Goal: Task Accomplishment & Management: Manage account settings

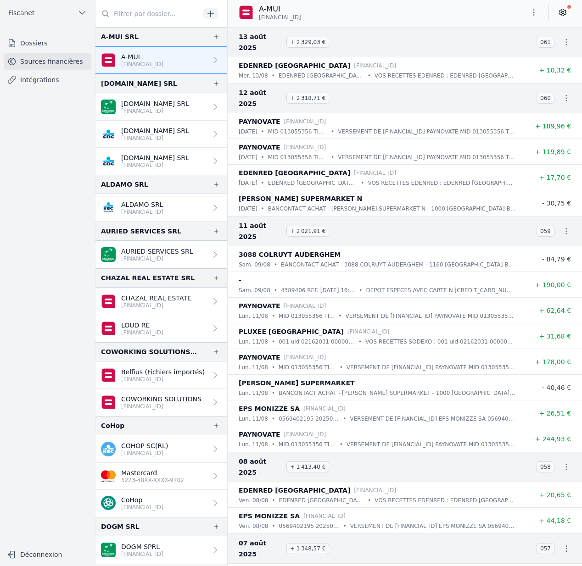
click at [53, 11] on button "Fiscanet" at bounding box center [48, 13] width 88 height 15
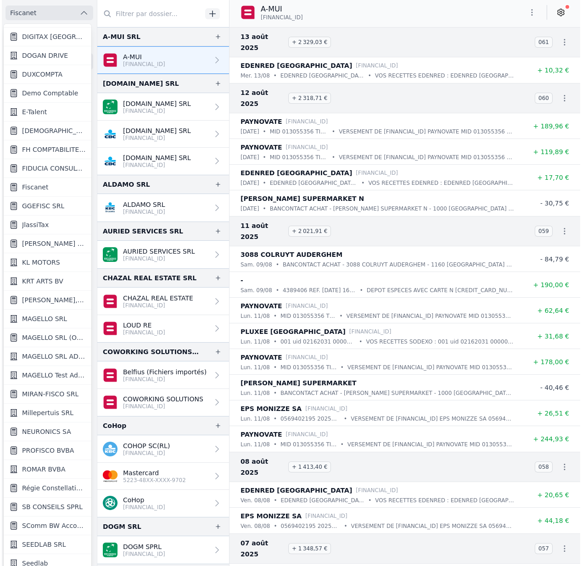
scroll to position [488, 0]
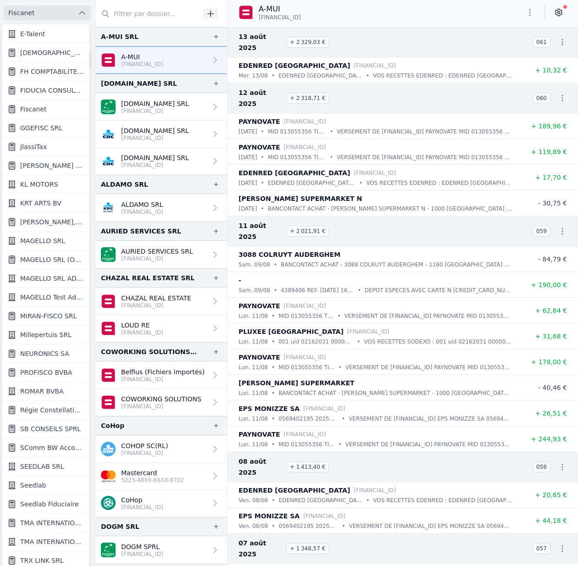
click at [32, 484] on span "Seedlab" at bounding box center [33, 485] width 26 height 9
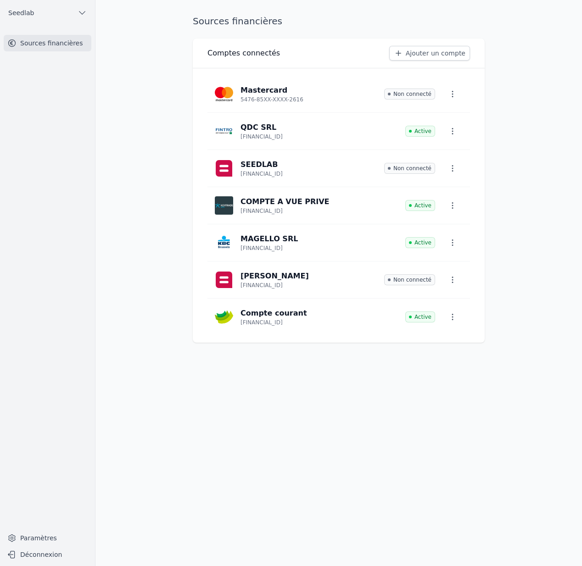
click at [452, 287] on button "button" at bounding box center [452, 280] width 20 height 17
click at [440, 320] on button "Supprimer" at bounding box center [436, 320] width 61 height 18
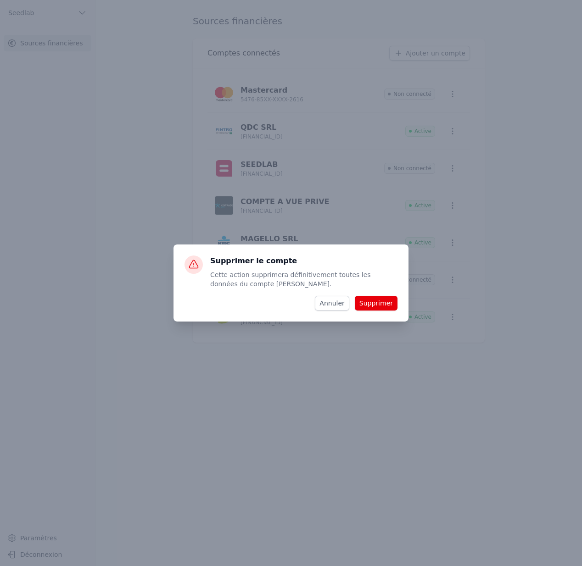
click at [370, 302] on button "Supprimer" at bounding box center [376, 303] width 43 height 15
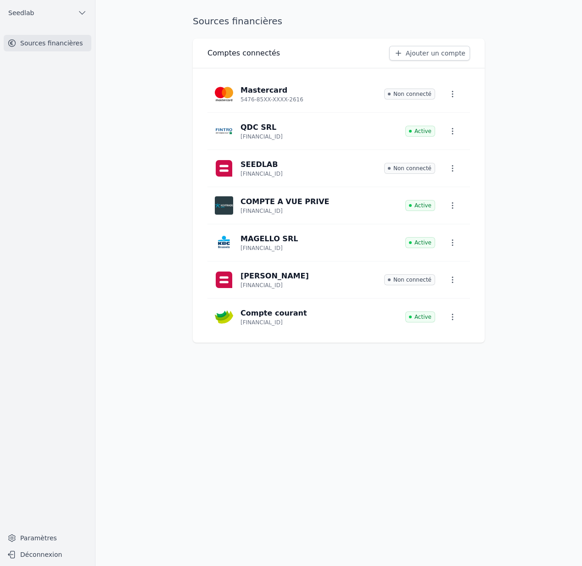
click at [452, 170] on icon "button" at bounding box center [452, 168] width 1 height 6
click at [440, 209] on button "Supprimer" at bounding box center [436, 208] width 61 height 18
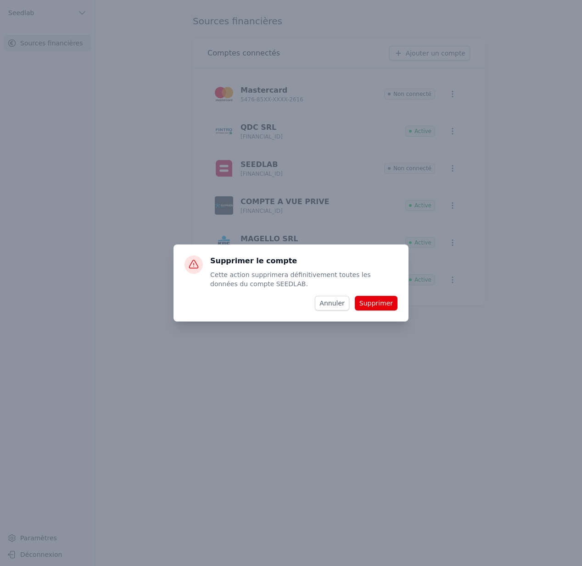
click at [382, 302] on button "Supprimer" at bounding box center [376, 303] width 43 height 15
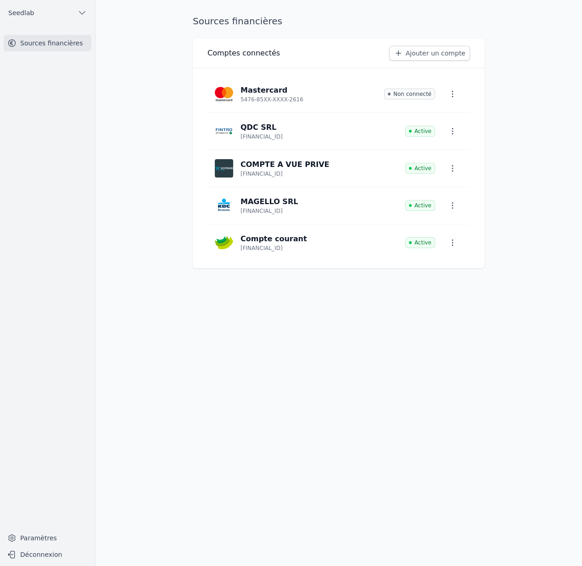
click at [30, 533] on link "Paramètres" at bounding box center [48, 538] width 88 height 15
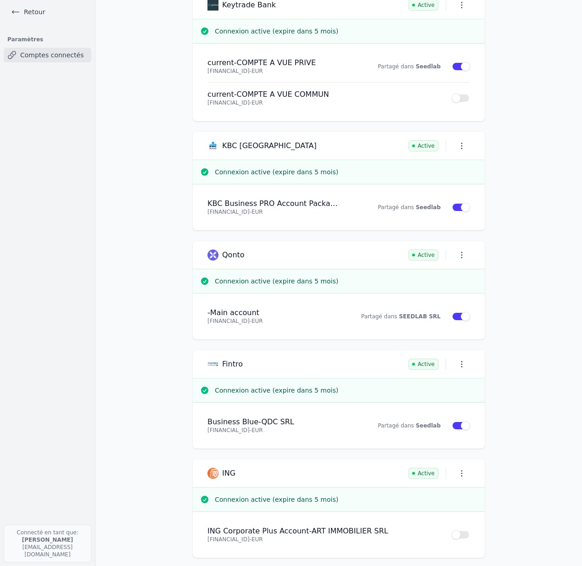
scroll to position [284, 0]
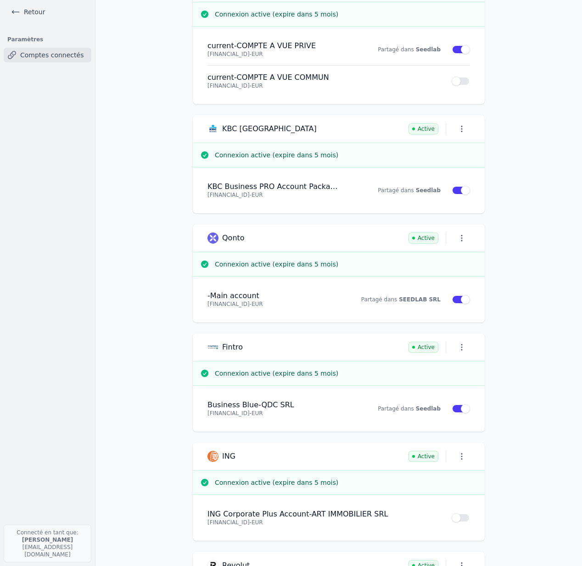
click at [428, 410] on strong "Seedlab" at bounding box center [428, 409] width 25 height 6
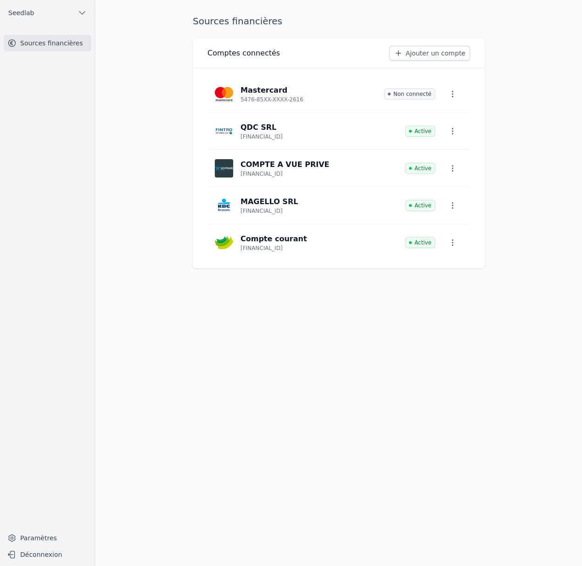
click at [37, 533] on link "Paramètres" at bounding box center [48, 538] width 88 height 15
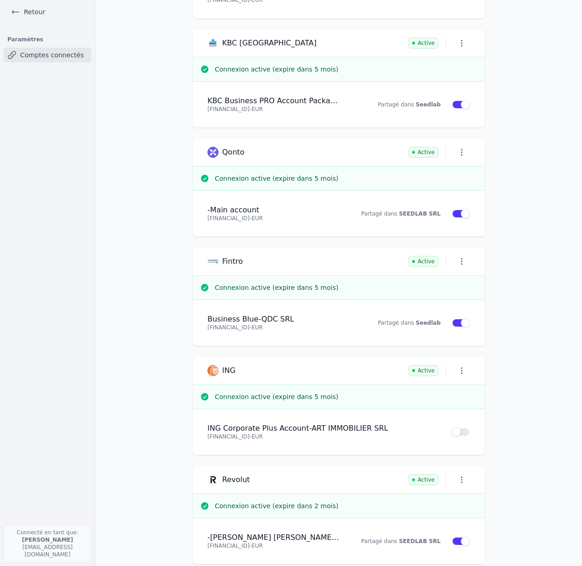
scroll to position [383, 0]
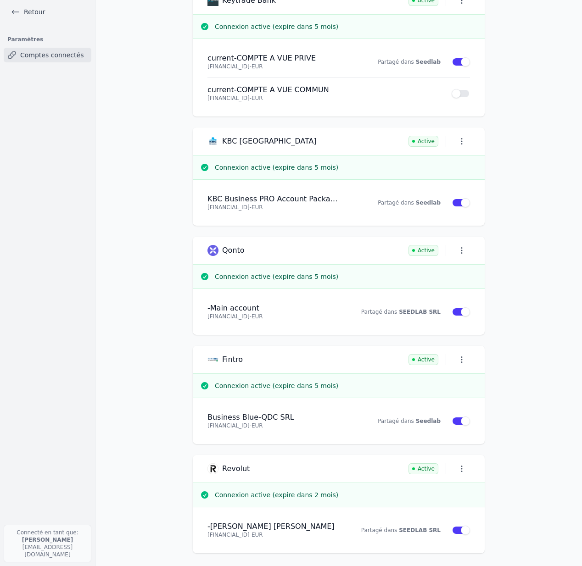
scroll to position [274, 0]
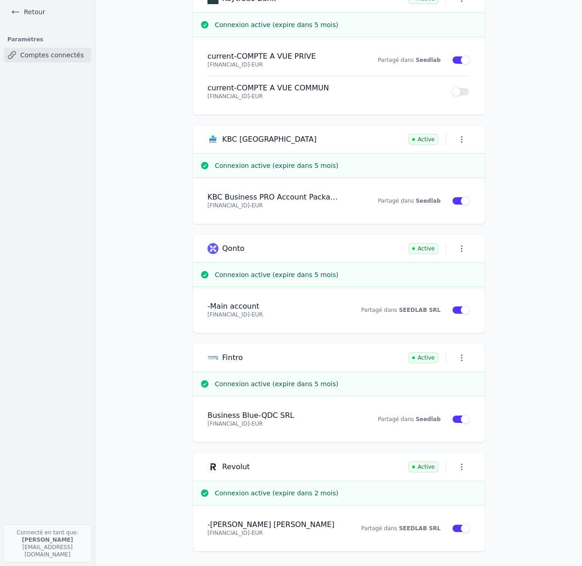
click at [421, 419] on strong "Seedlab" at bounding box center [428, 419] width 25 height 6
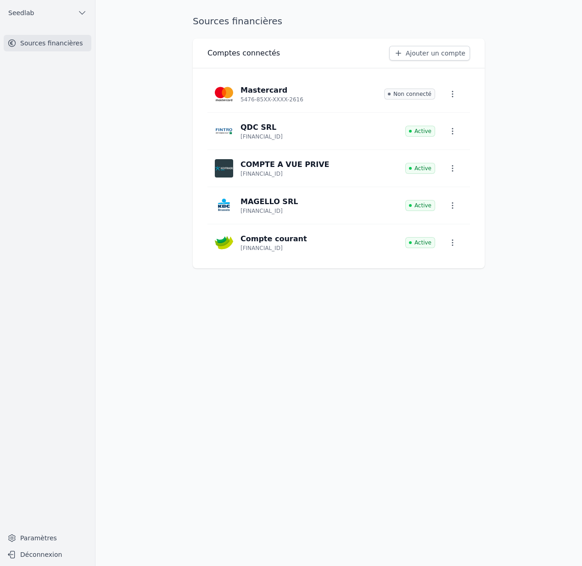
click at [452, 131] on icon "button" at bounding box center [452, 131] width 1 height 6
click at [446, 173] on button "Supprimer" at bounding box center [436, 171] width 61 height 18
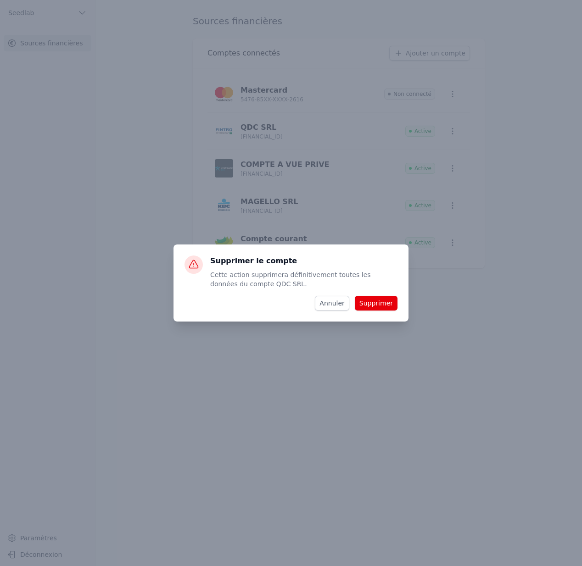
click at [368, 302] on button "Supprimer" at bounding box center [376, 303] width 43 height 15
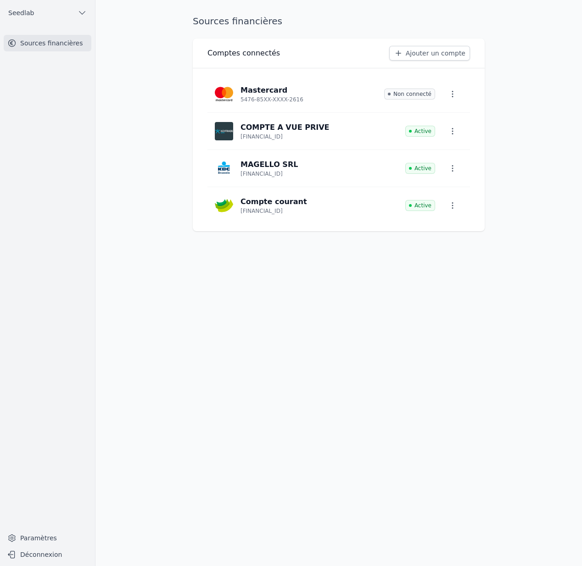
click at [68, 50] on link "Sources financières" at bounding box center [48, 43] width 88 height 17
click at [42, 538] on link "Paramètres" at bounding box center [48, 538] width 88 height 15
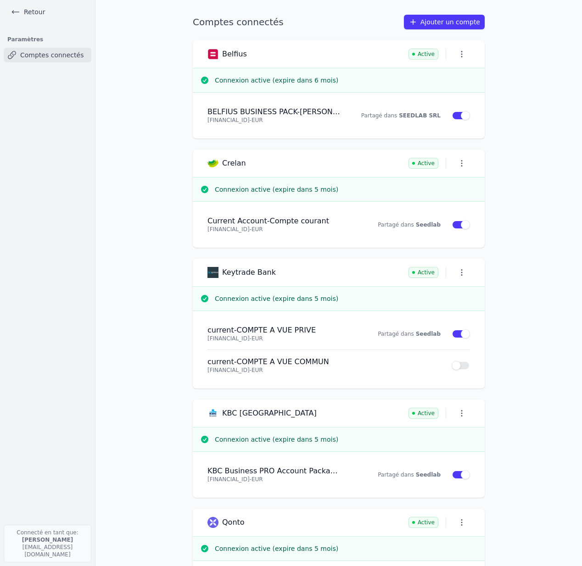
click at [129, 382] on main "Comptes connectés Ajouter un compte Belfius Active Connexion active (expire dan…" at bounding box center [291, 283] width 582 height 566
click at [34, 9] on link "Retour" at bounding box center [27, 12] width 41 height 13
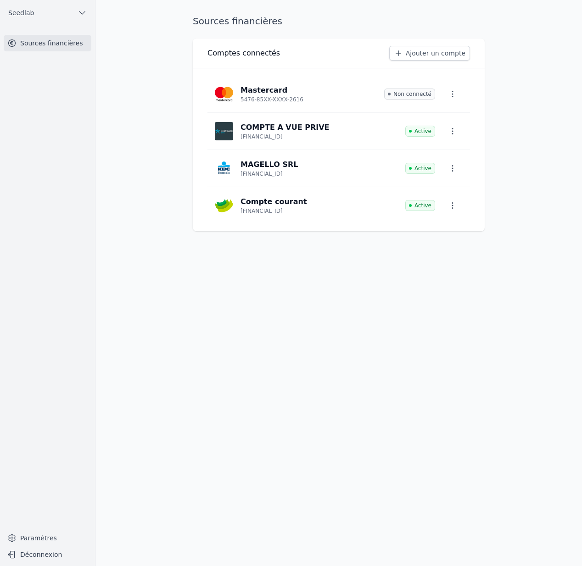
click at [34, 9] on button "Seedlab" at bounding box center [48, 13] width 88 height 15
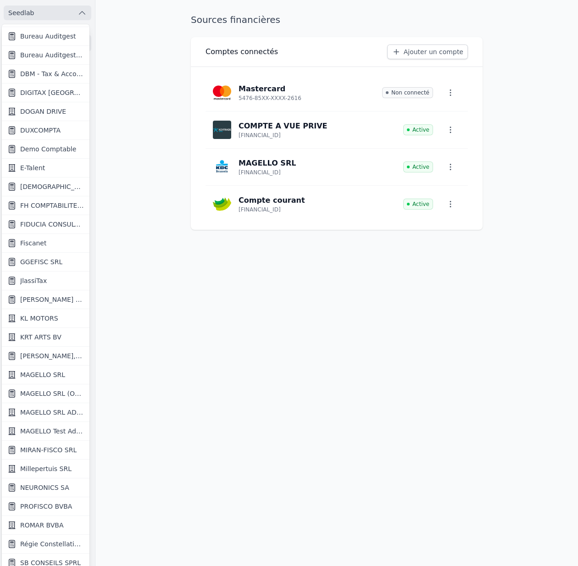
scroll to position [355, 0]
click at [27, 451] on span "MIRAN-FISCO SRL" at bounding box center [48, 449] width 56 height 9
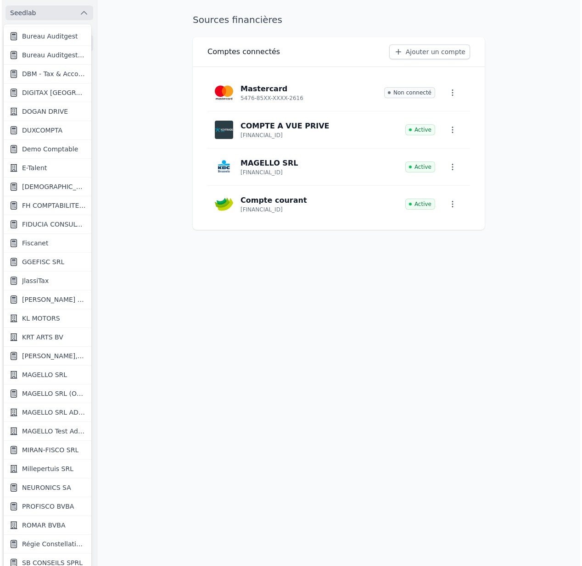
scroll to position [0, 0]
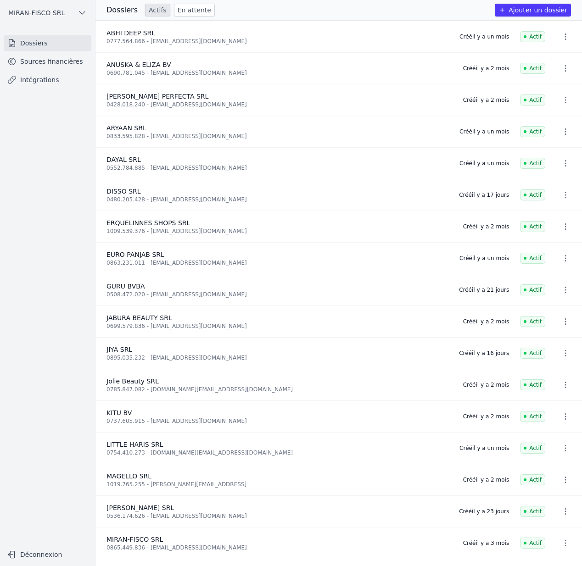
click at [60, 62] on link "Sources financières" at bounding box center [48, 61] width 88 height 17
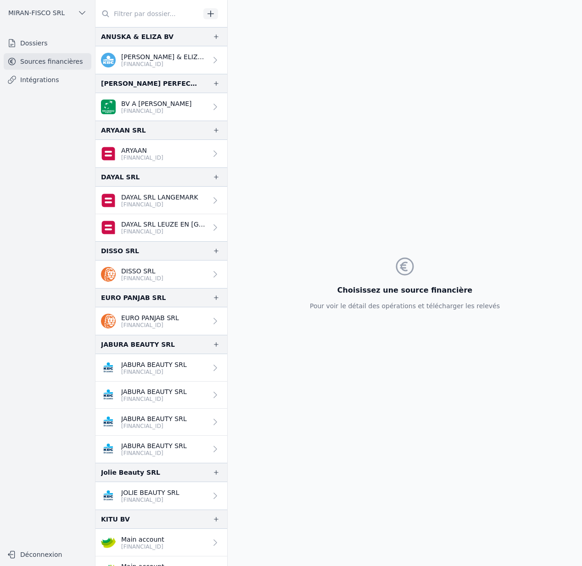
click at [57, 10] on span "MIRAN-FISCO SRL" at bounding box center [36, 12] width 56 height 9
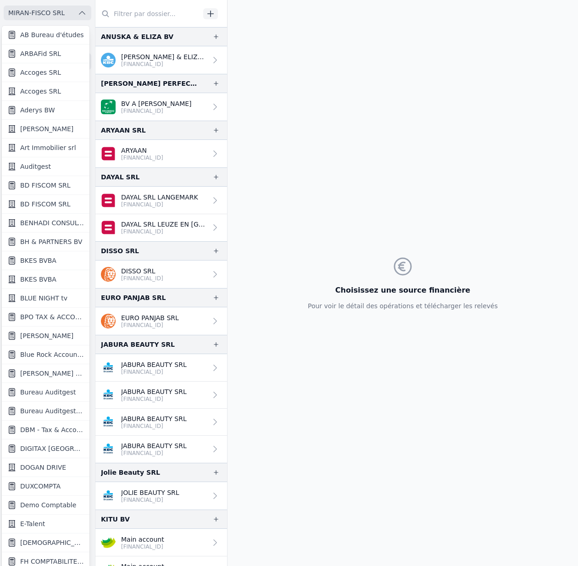
scroll to position [1, 0]
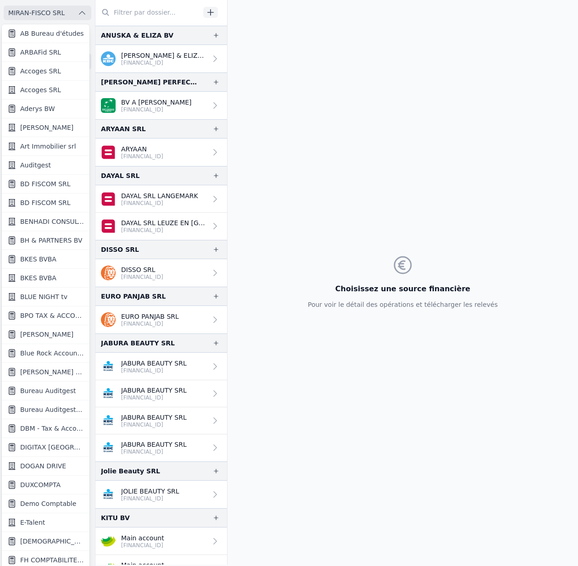
click at [345, 84] on div at bounding box center [289, 283] width 578 height 566
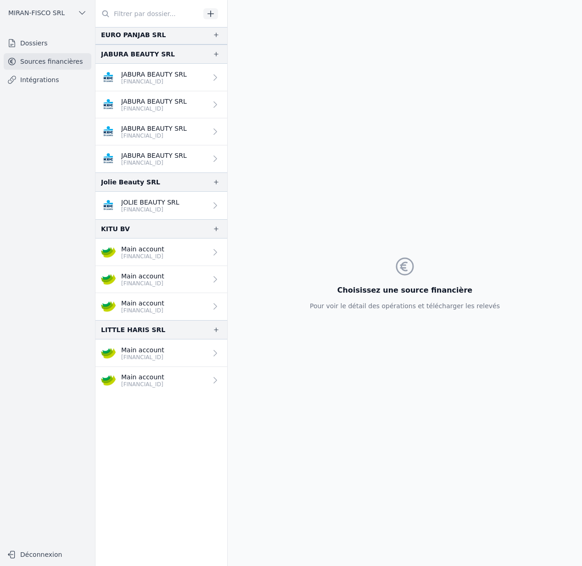
scroll to position [377, 0]
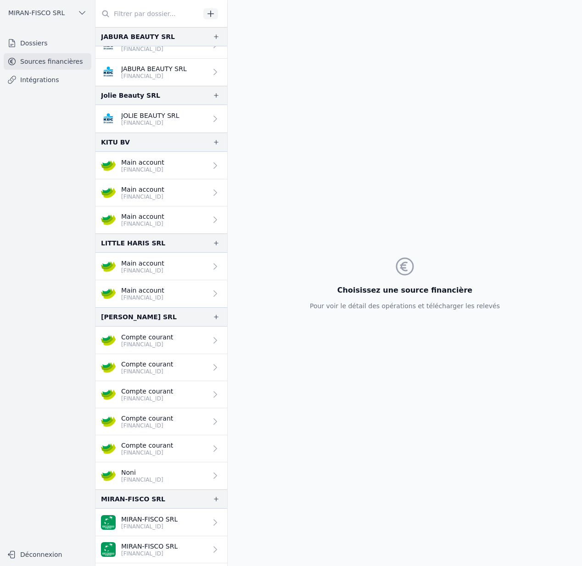
click at [169, 399] on p "[FINANCIAL_ID]" at bounding box center [147, 398] width 52 height 7
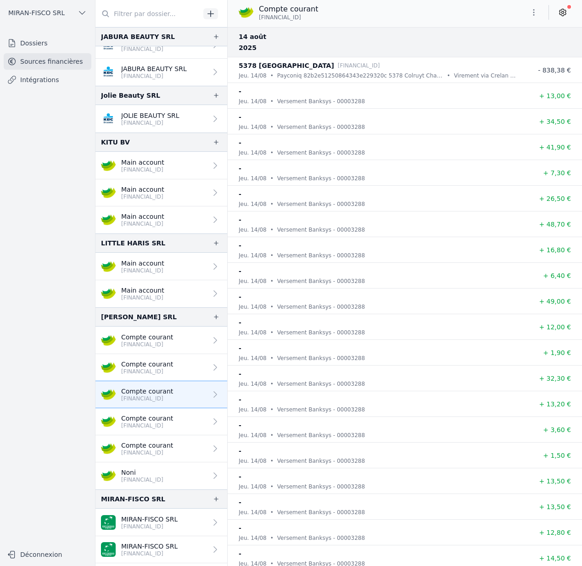
click at [415, 17] on div "Compte courant BE33 7512 1132 4846" at bounding box center [405, 12] width 354 height 17
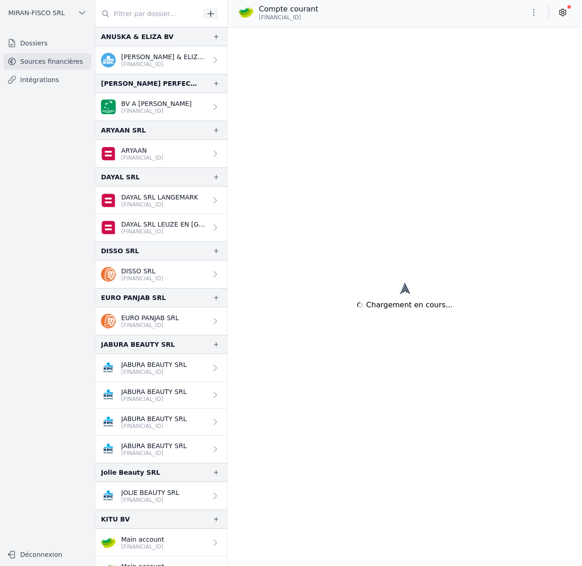
click at [562, 12] on icon at bounding box center [563, 12] width 2 height 2
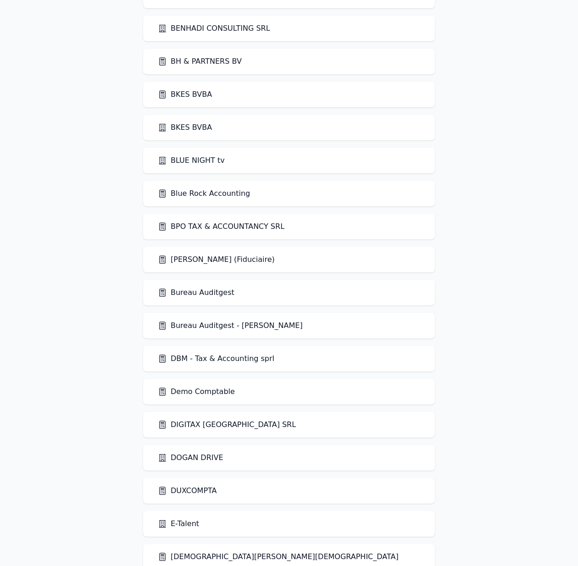
scroll to position [1300, 0]
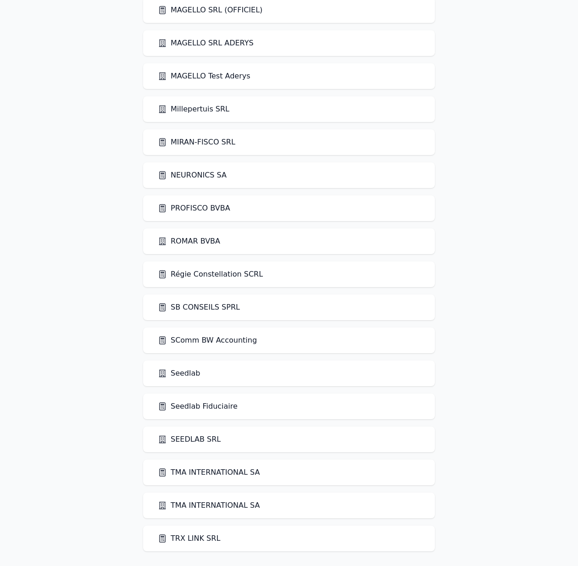
click at [191, 304] on link "SB CONSEILS SPRL" at bounding box center [199, 307] width 82 height 11
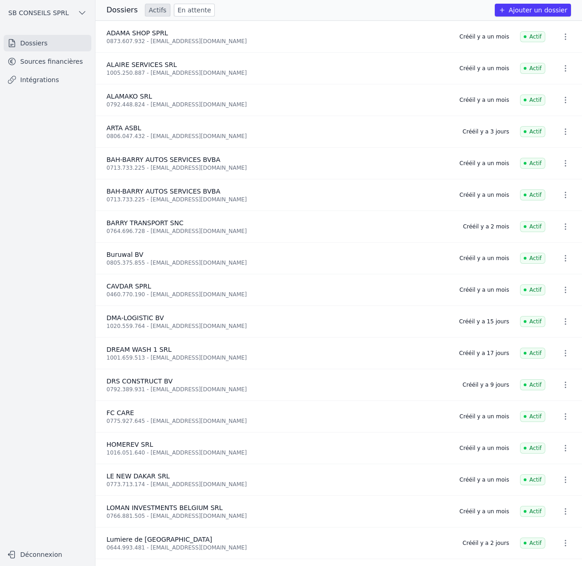
click at [65, 63] on link "Sources financières" at bounding box center [48, 61] width 88 height 17
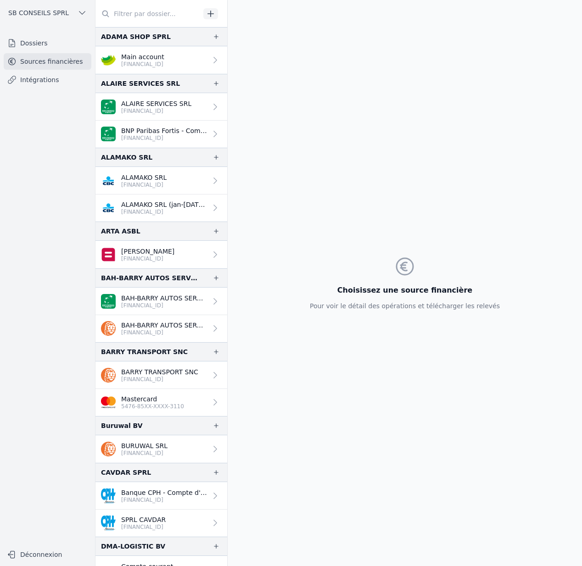
click at [58, 16] on span "SB CONSEILS SPRL" at bounding box center [38, 12] width 61 height 9
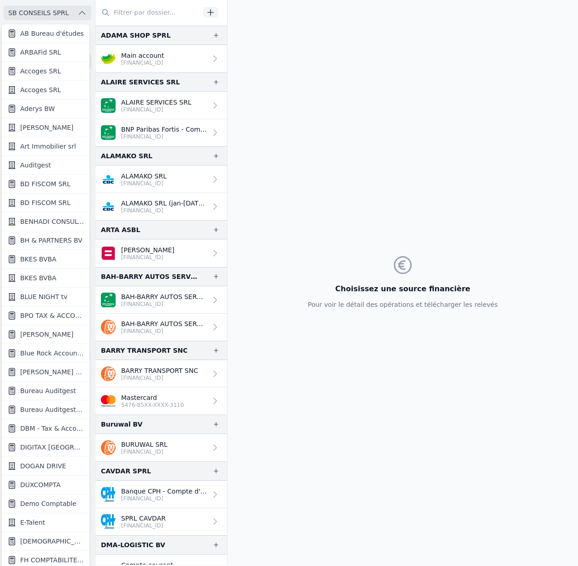
click at [344, 191] on div at bounding box center [289, 283] width 578 height 566
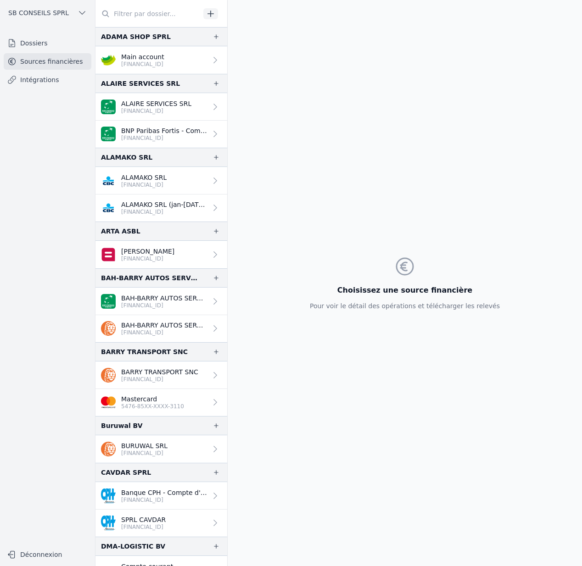
click at [36, 6] on button "SB CONSEILS SPRL" at bounding box center [48, 13] width 88 height 15
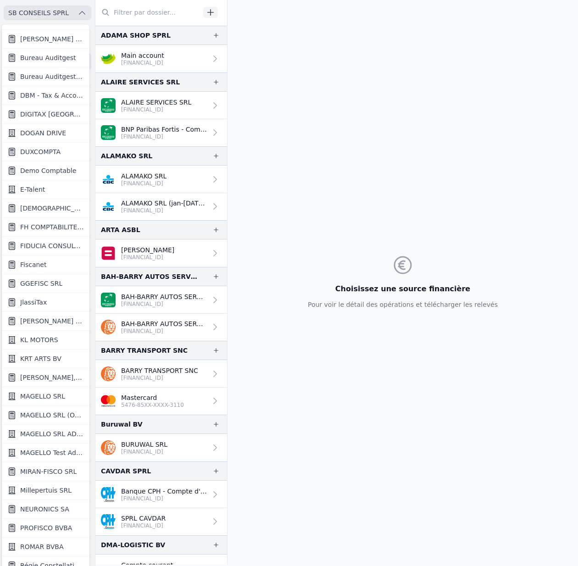
scroll to position [344, 0]
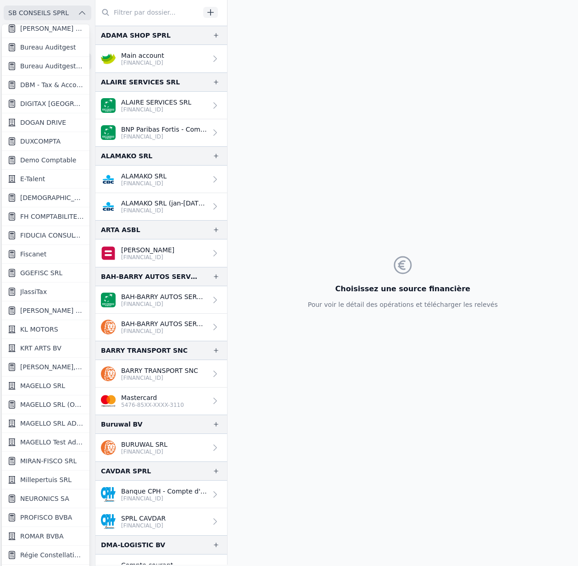
click at [41, 460] on span "MIRAN-FISCO SRL" at bounding box center [48, 460] width 56 height 9
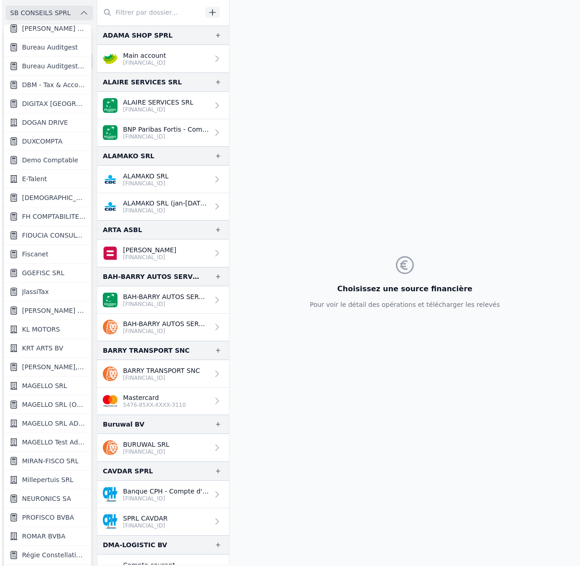
scroll to position [0, 0]
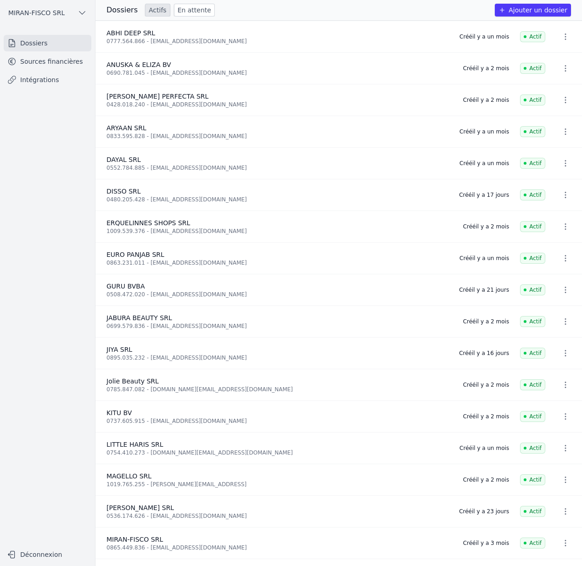
click at [30, 53] on link "Sources financières" at bounding box center [48, 61] width 88 height 17
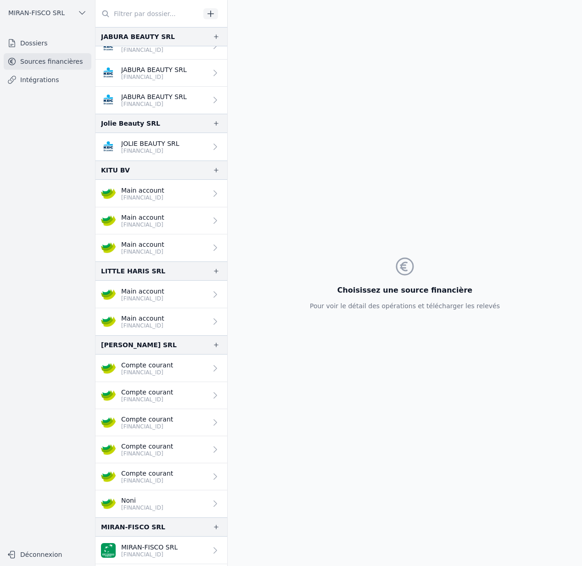
scroll to position [502, 0]
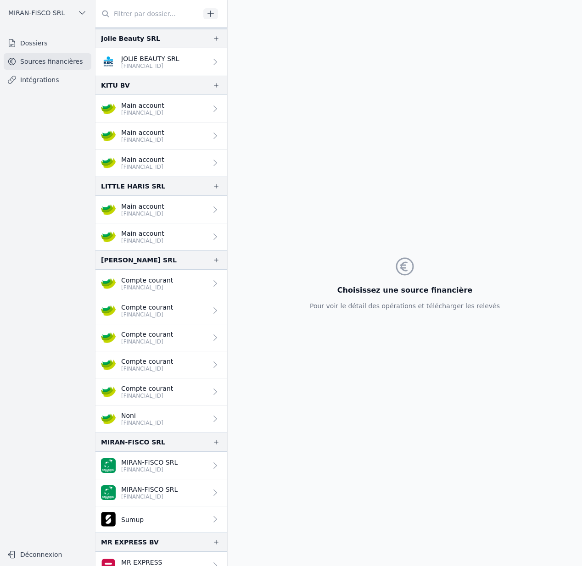
scroll to position [435, 0]
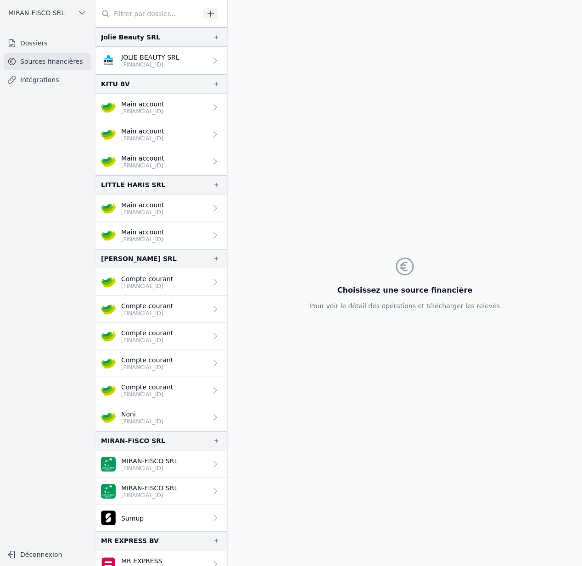
click at [153, 392] on p "[FINANCIAL_ID]" at bounding box center [147, 394] width 52 height 7
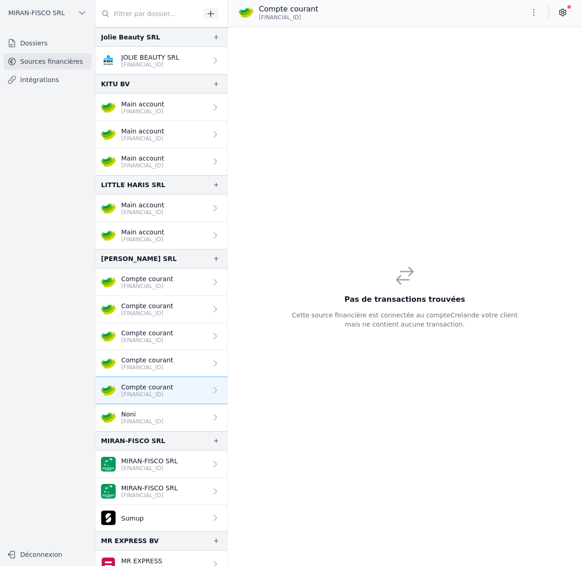
click at [381, 219] on div "Pas de transactions trouvées Cette source financière est connectée au compte Cr…" at bounding box center [405, 297] width 354 height 539
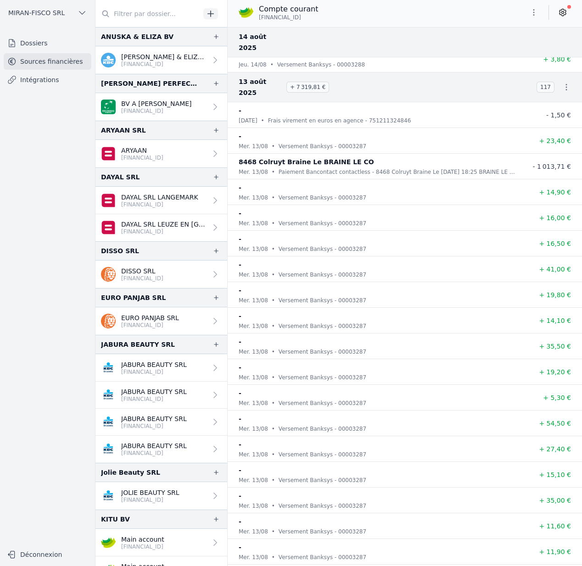
scroll to position [2413, 0]
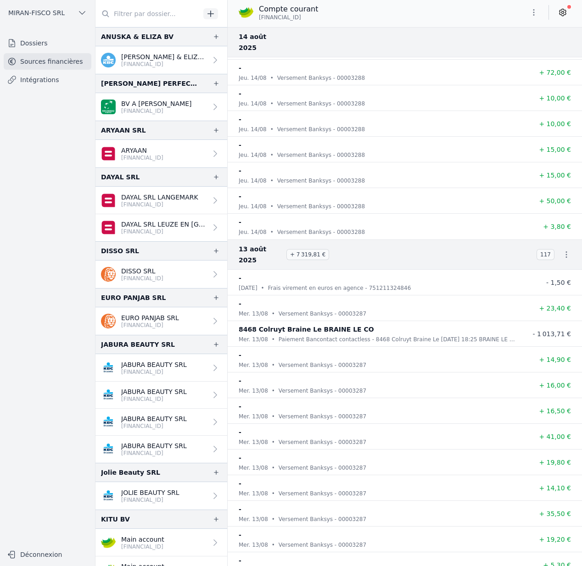
click at [567, 12] on link at bounding box center [562, 12] width 17 height 15
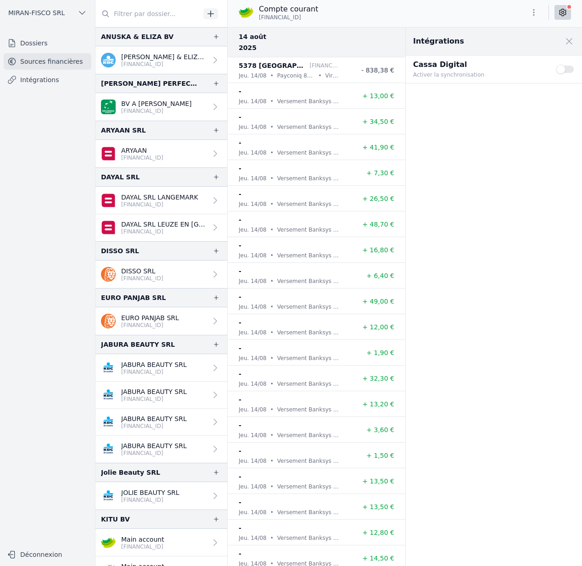
click at [567, 12] on link at bounding box center [562, 12] width 17 height 15
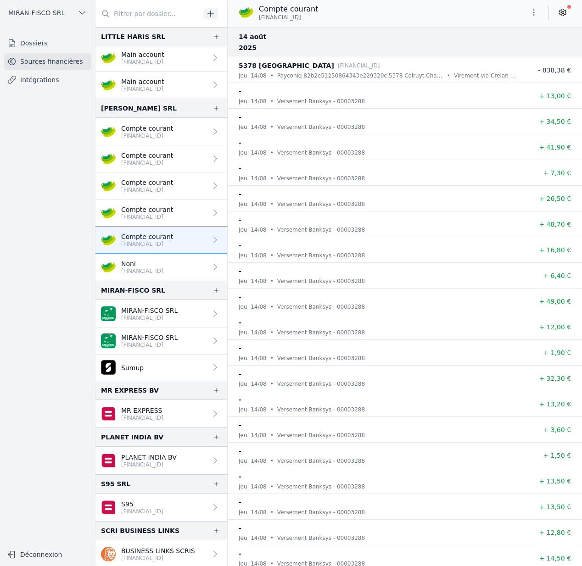
scroll to position [588, 0]
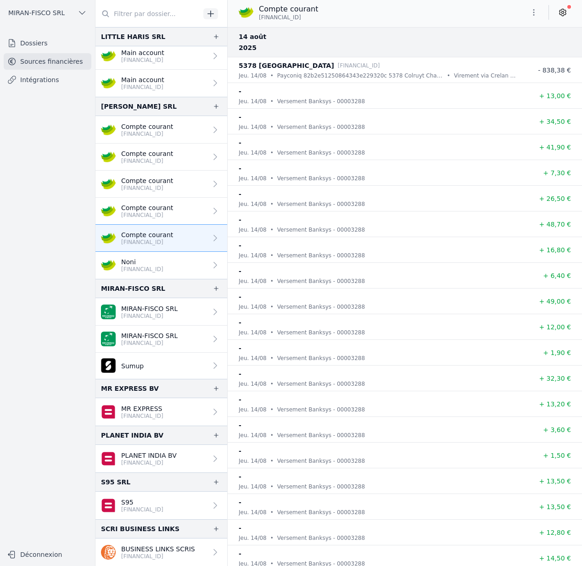
click at [152, 317] on p "[FINANCIAL_ID]" at bounding box center [149, 315] width 56 height 7
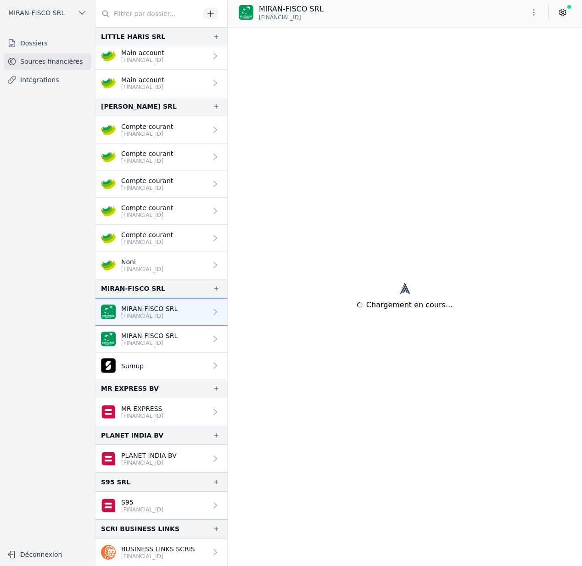
click at [156, 329] on link "MIRAN-FISCO SRL BE17 0014 6530 3521" at bounding box center [161, 339] width 132 height 27
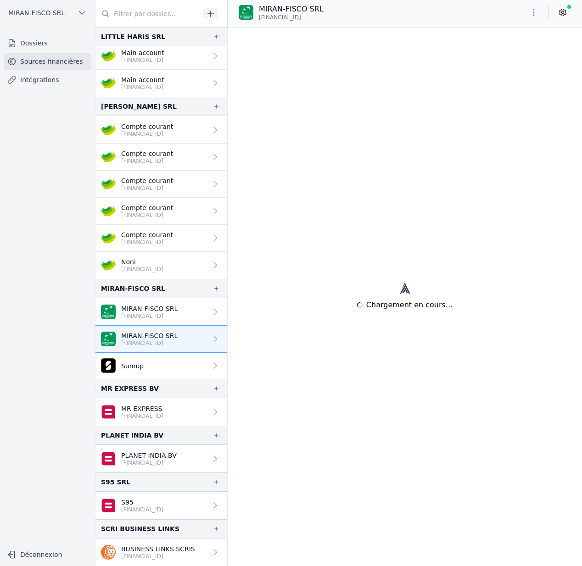
click at [156, 406] on p "MR EXPRESS" at bounding box center [142, 408] width 42 height 9
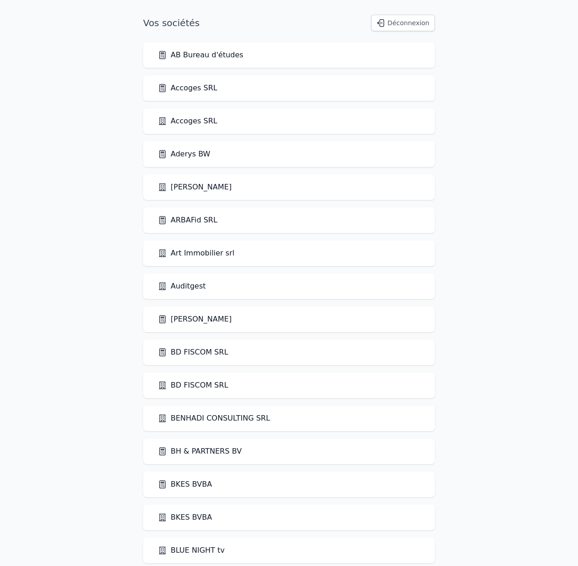
scroll to position [1300, 0]
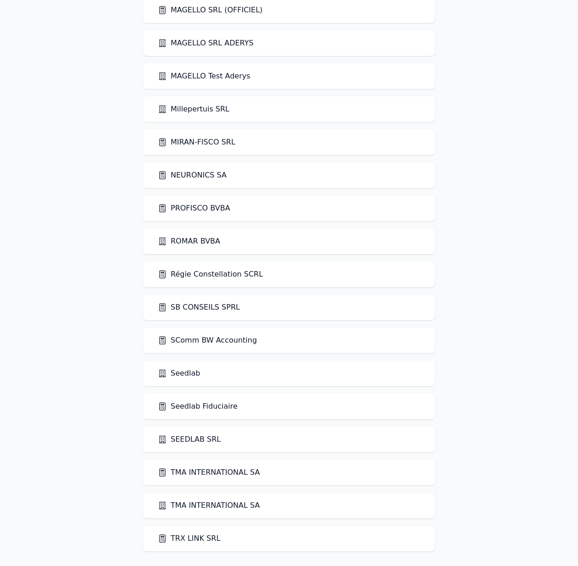
click at [186, 376] on link "Seedlab" at bounding box center [179, 373] width 42 height 11
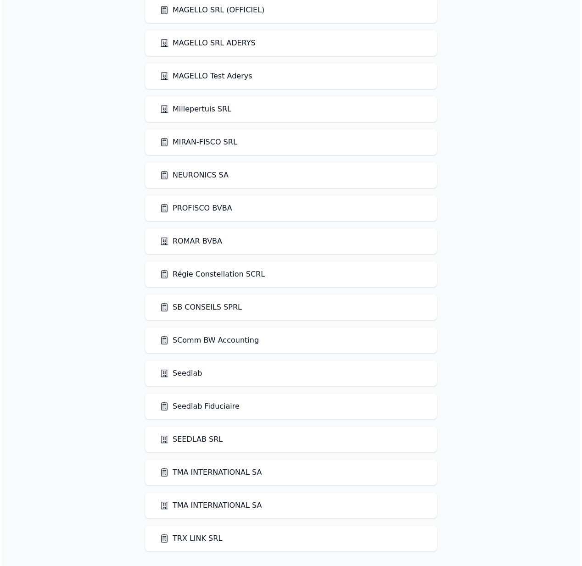
scroll to position [0, 0]
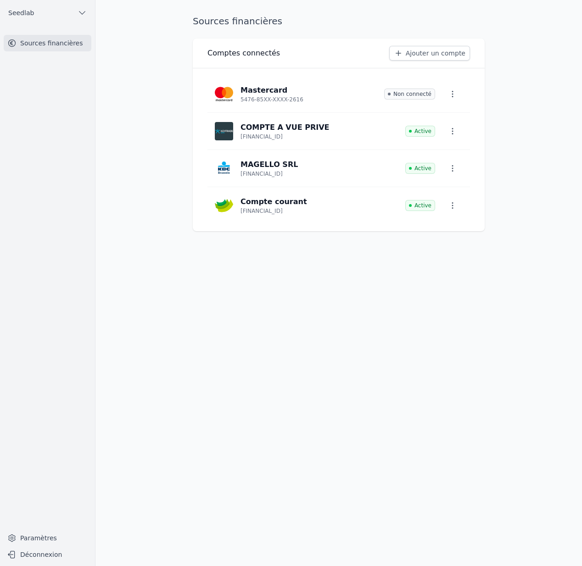
click at [300, 206] on link "Compte courant BE33 7512 1132 4846 Active" at bounding box center [338, 205] width 262 height 37
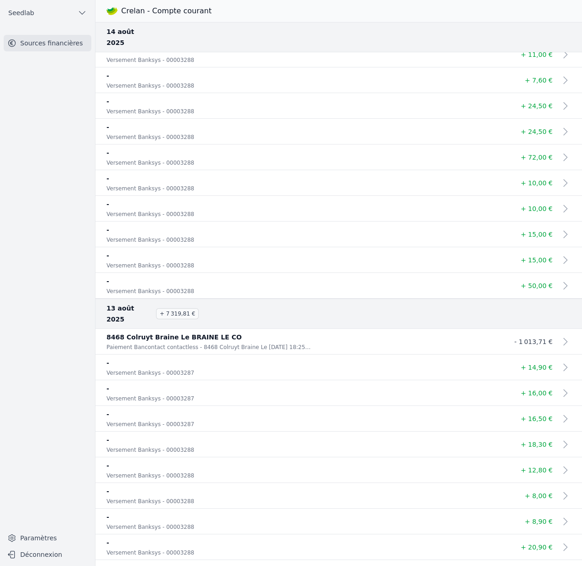
scroll to position [2337, 0]
